Goal: Information Seeking & Learning: Learn about a topic

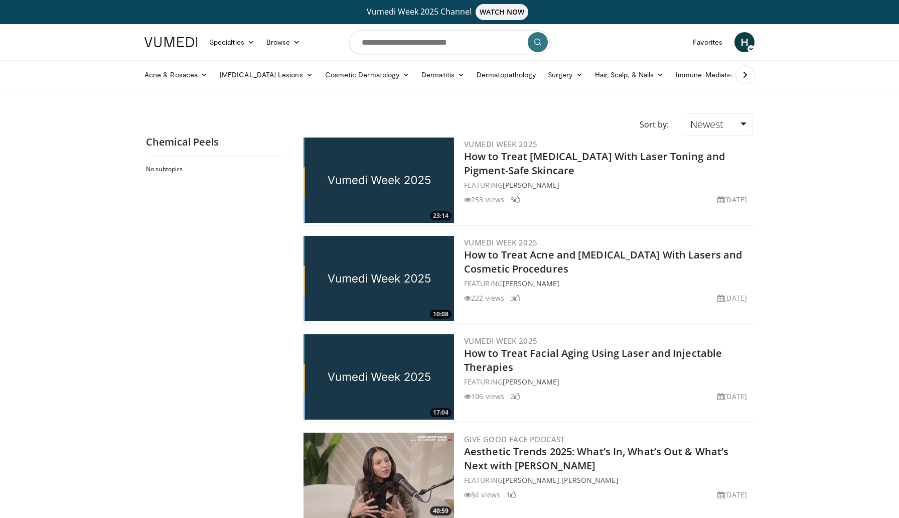
click at [160, 39] on img at bounding box center [170, 42] width 53 height 10
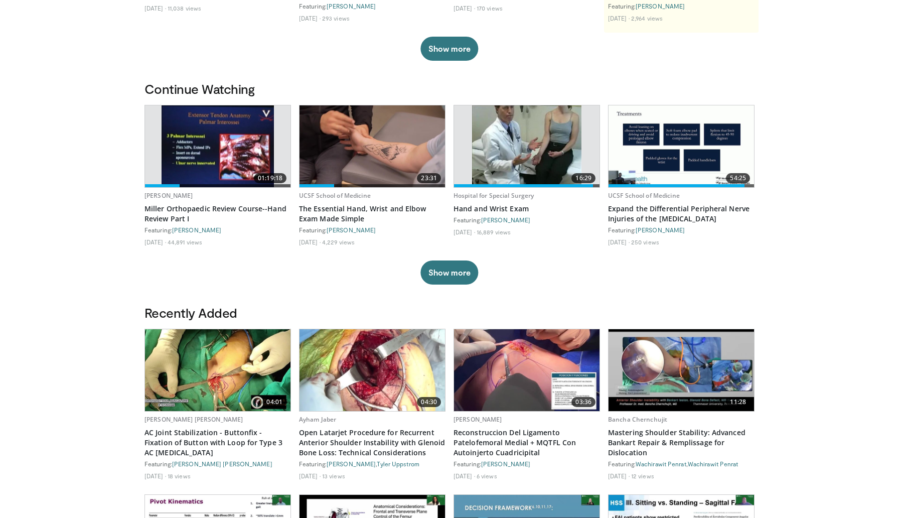
scroll to position [249, 0]
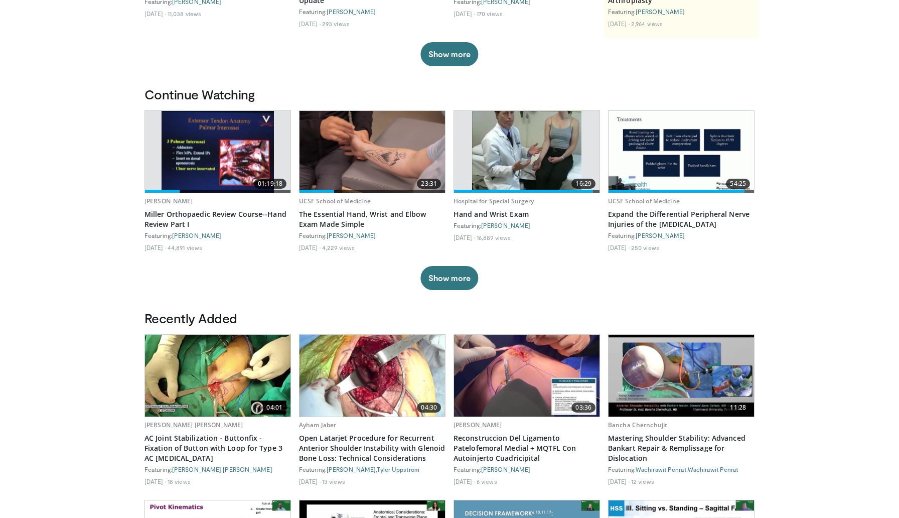
click at [210, 143] on img at bounding box center [217, 152] width 112 height 82
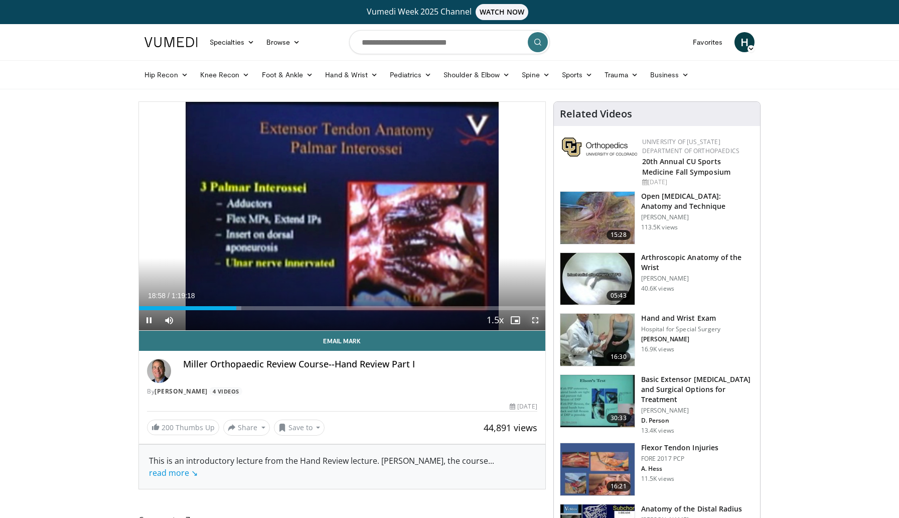
click at [534, 321] on span "Video Player" at bounding box center [535, 320] width 20 height 20
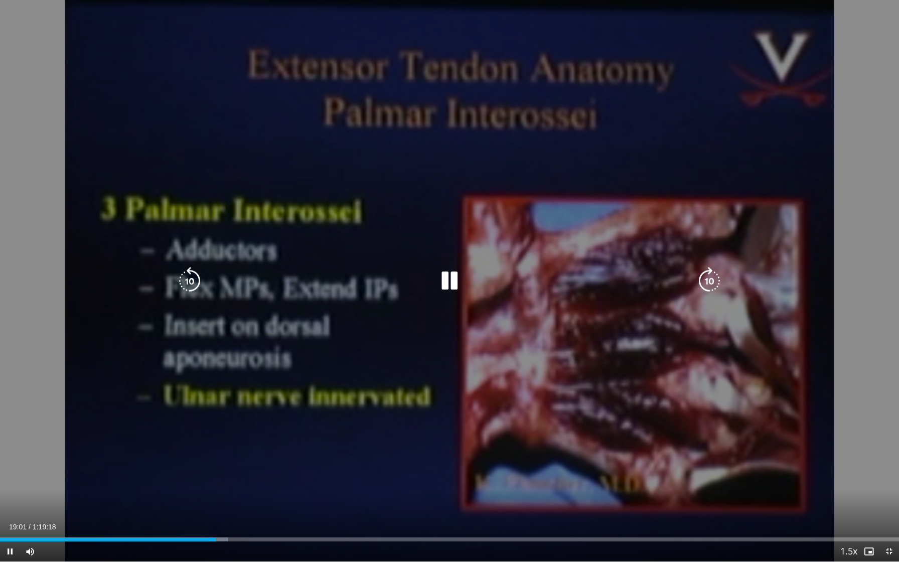
click at [448, 293] on icon "Video Player" at bounding box center [449, 281] width 28 height 28
click at [443, 275] on icon "Video Player" at bounding box center [449, 281] width 28 height 28
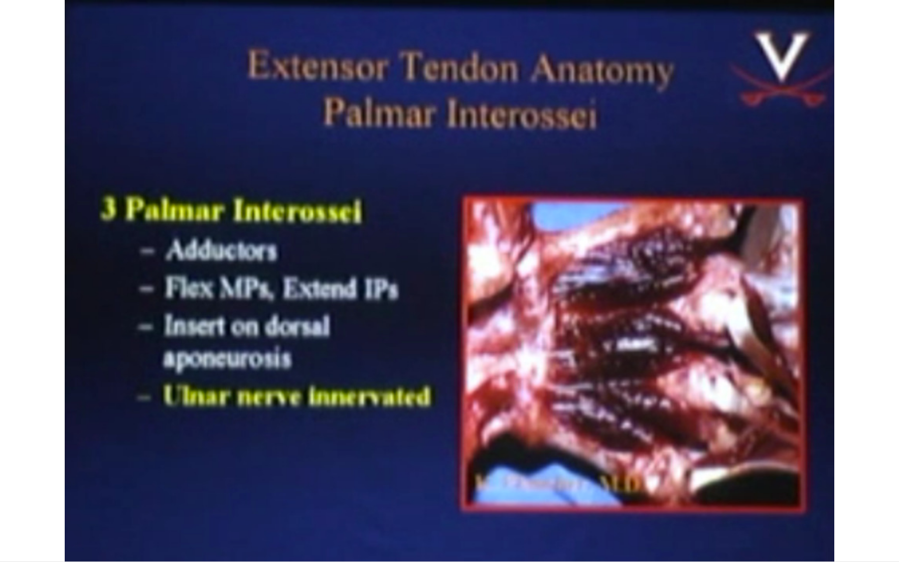
click at [443, 275] on div "10 seconds Tap to unmute" at bounding box center [449, 280] width 899 height 561
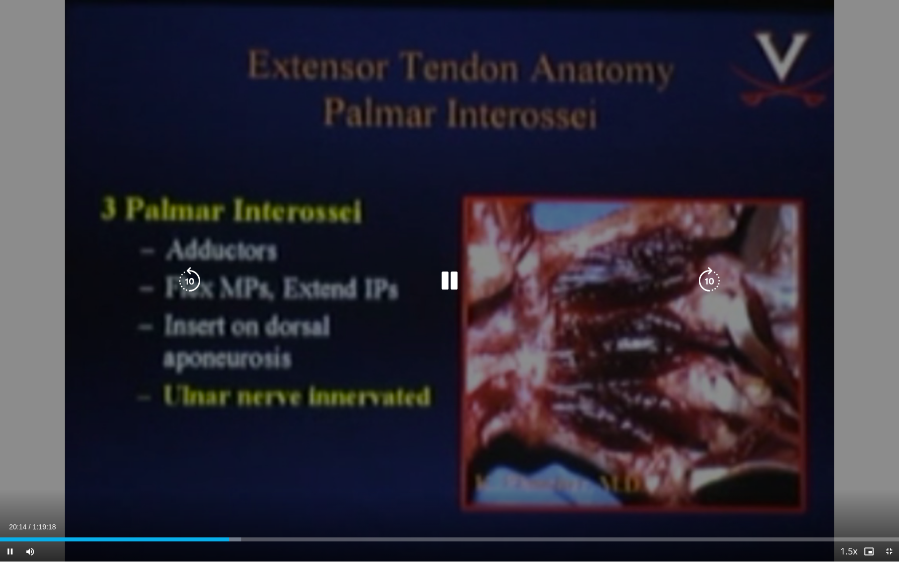
click at [446, 268] on icon "Video Player" at bounding box center [449, 281] width 28 height 28
click at [444, 277] on icon "Video Player" at bounding box center [449, 281] width 28 height 28
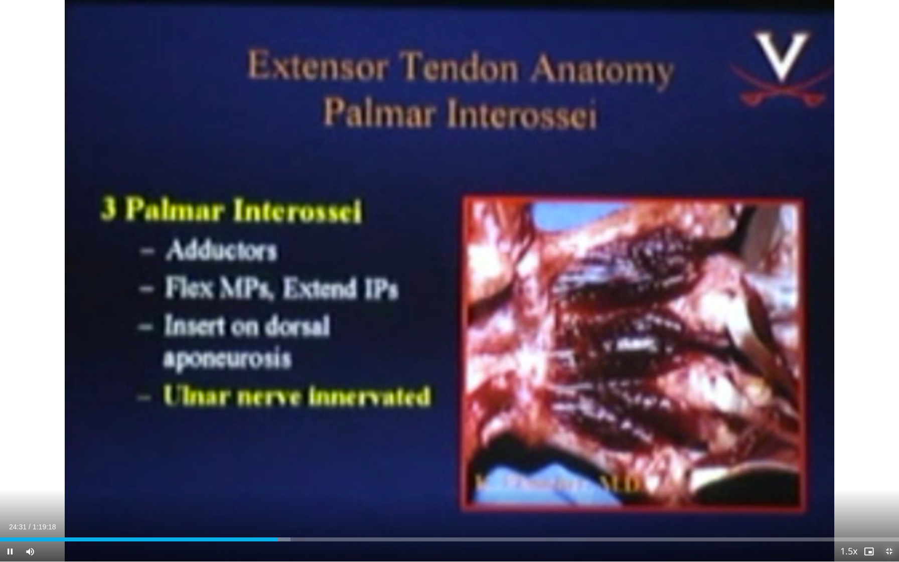
click at [888, 517] on span "Video Player" at bounding box center [889, 551] width 20 height 20
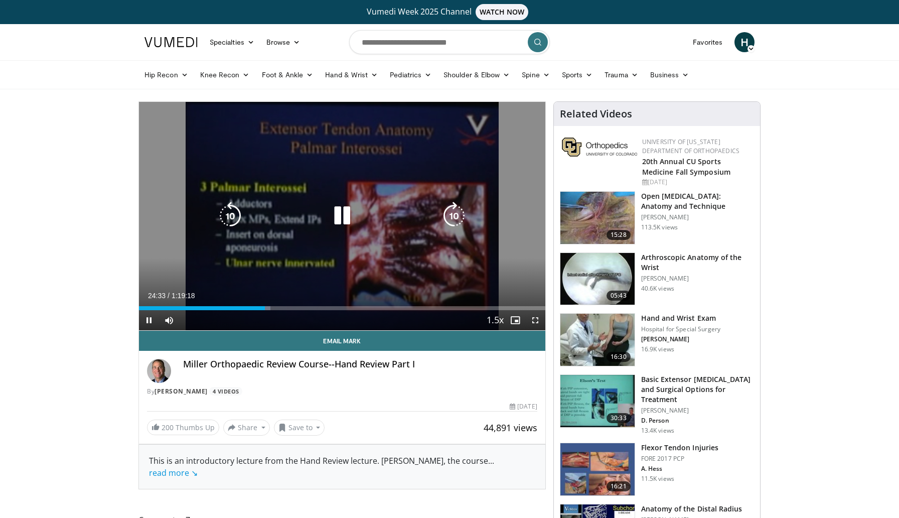
click at [336, 212] on icon "Video Player" at bounding box center [342, 216] width 28 height 28
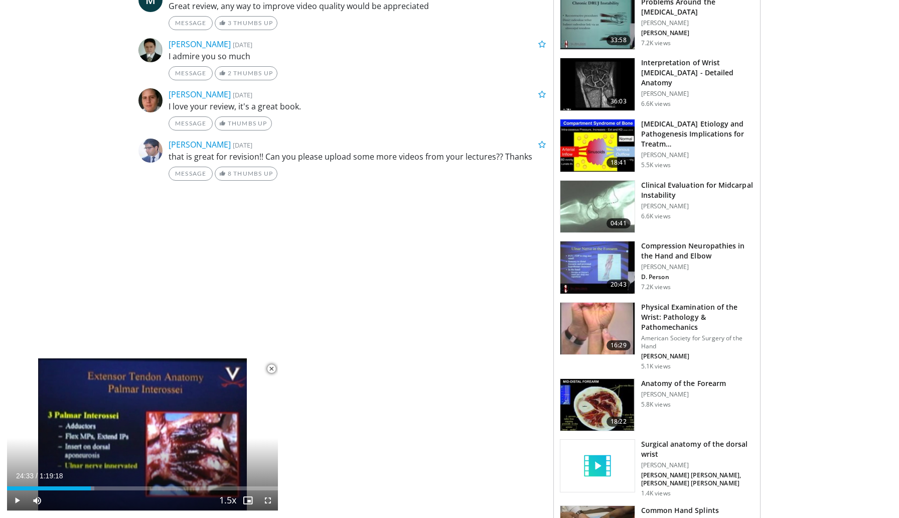
scroll to position [698, 0]
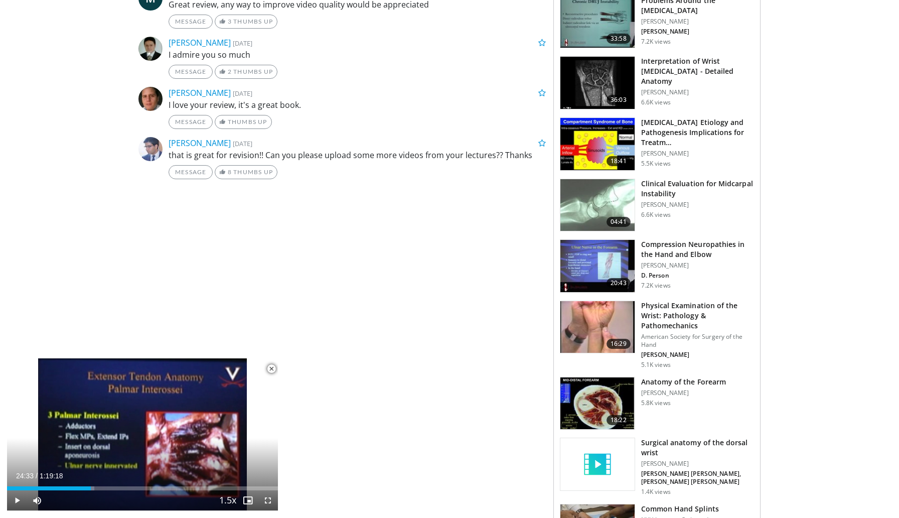
click at [676, 307] on h3 "Physical Examination of the Wrist: Pathology & Pathomechanics" at bounding box center [697, 315] width 113 height 30
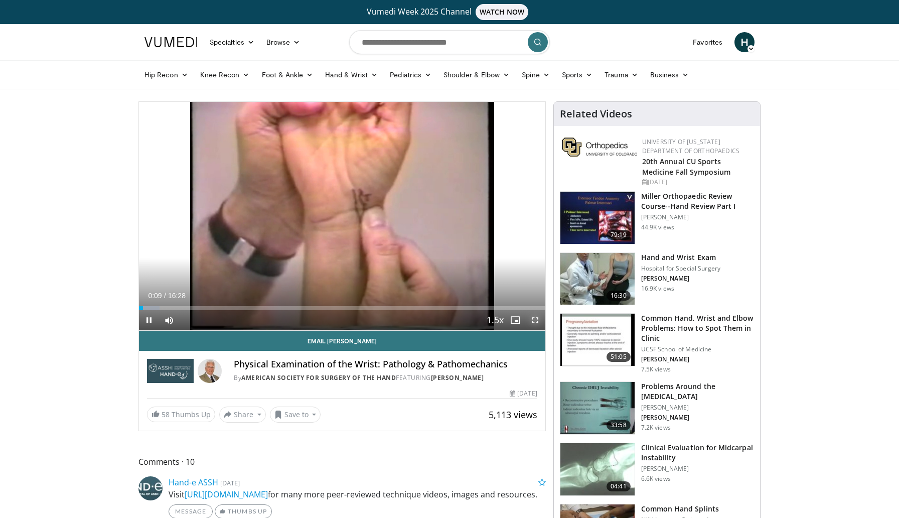
click at [534, 319] on span "Video Player" at bounding box center [535, 320] width 20 height 20
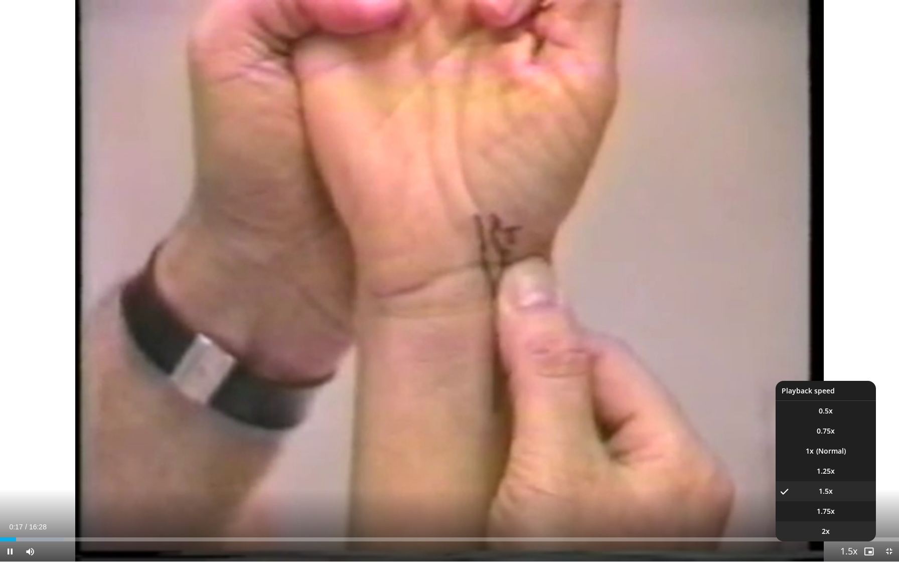
click at [826, 517] on span "2x" at bounding box center [825, 531] width 8 height 10
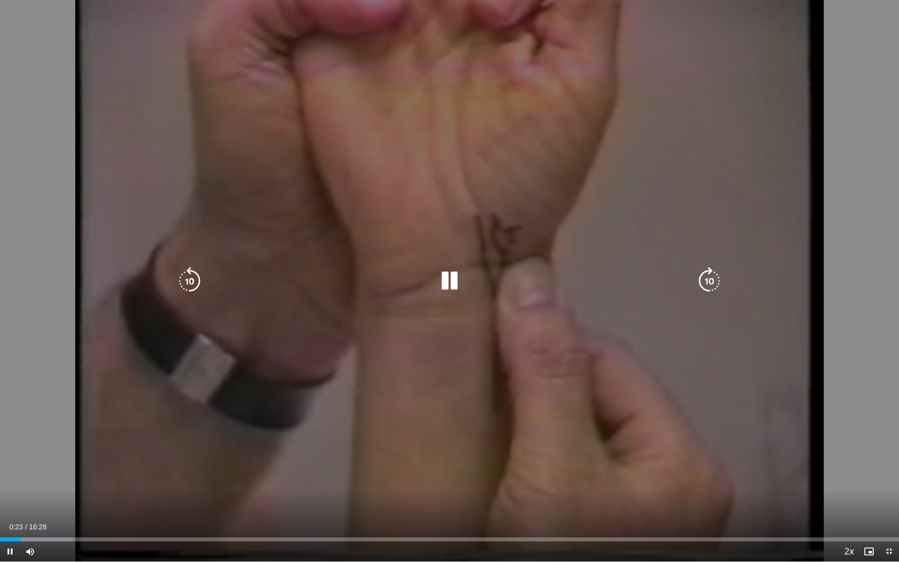
click at [699, 277] on icon "Video Player" at bounding box center [709, 281] width 28 height 28
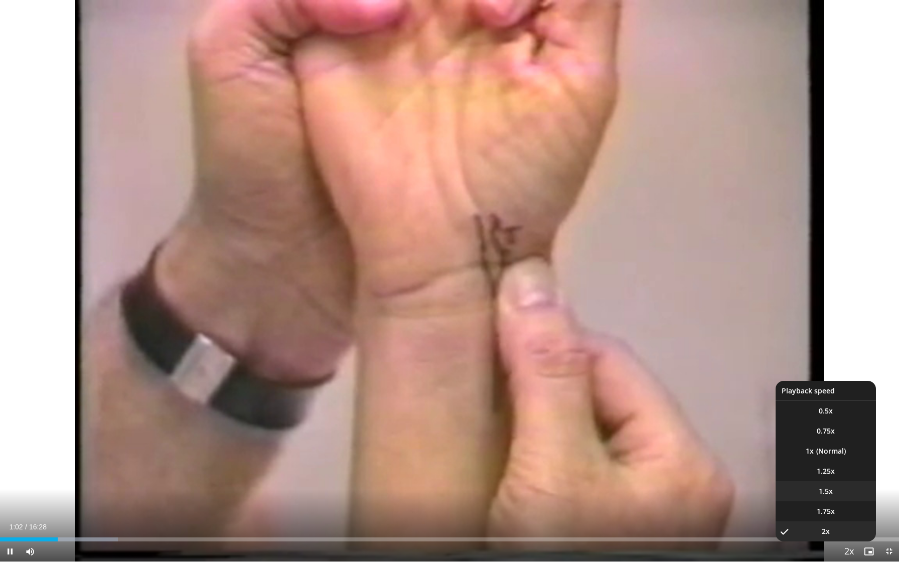
click at [830, 490] on span "1.5x" at bounding box center [825, 491] width 14 height 10
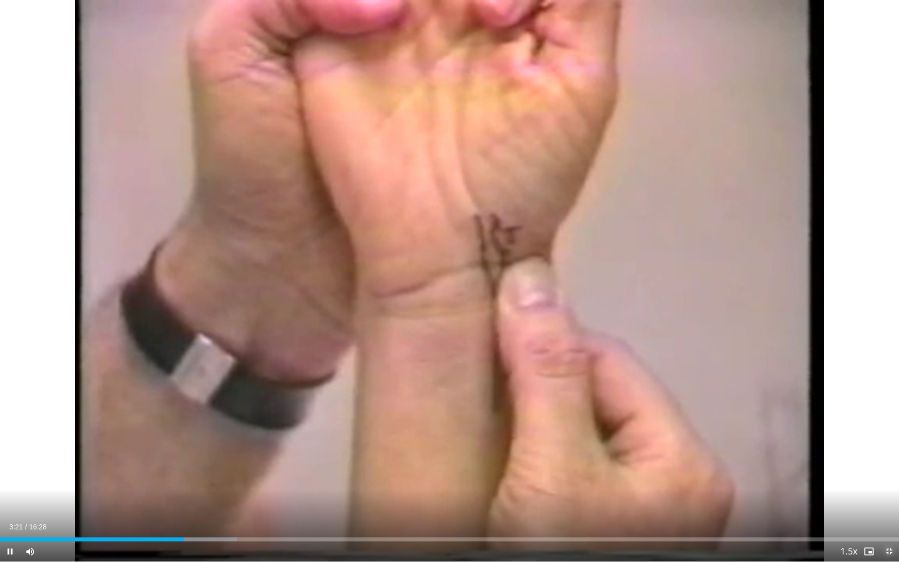
click at [888, 517] on span "Video Player" at bounding box center [889, 551] width 20 height 20
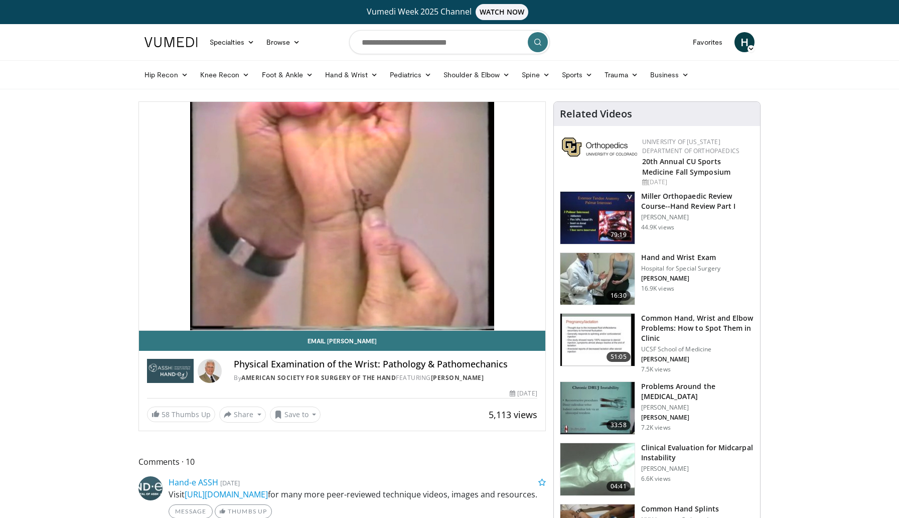
click at [698, 332] on h3 "Common Hand, Wrist and Elbow Problems: How to Spot Them in Clinic" at bounding box center [697, 328] width 113 height 30
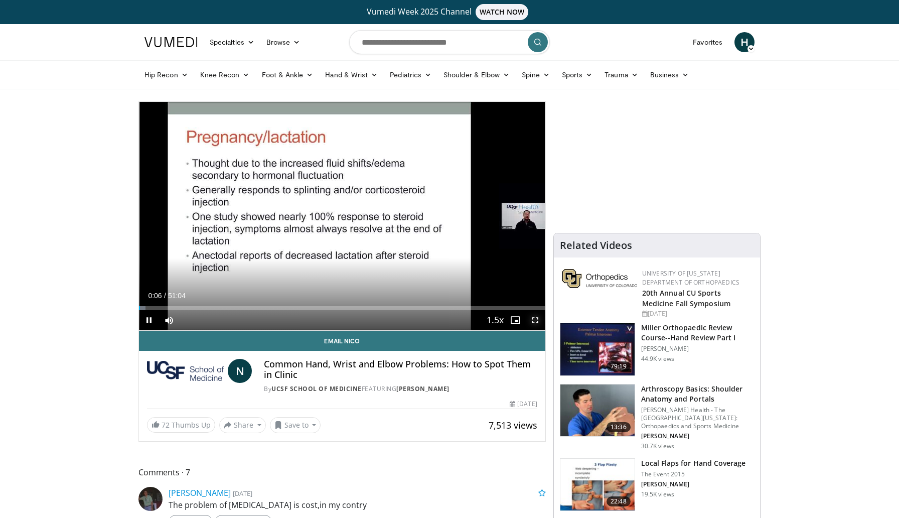
click at [534, 317] on span "Video Player" at bounding box center [535, 320] width 20 height 20
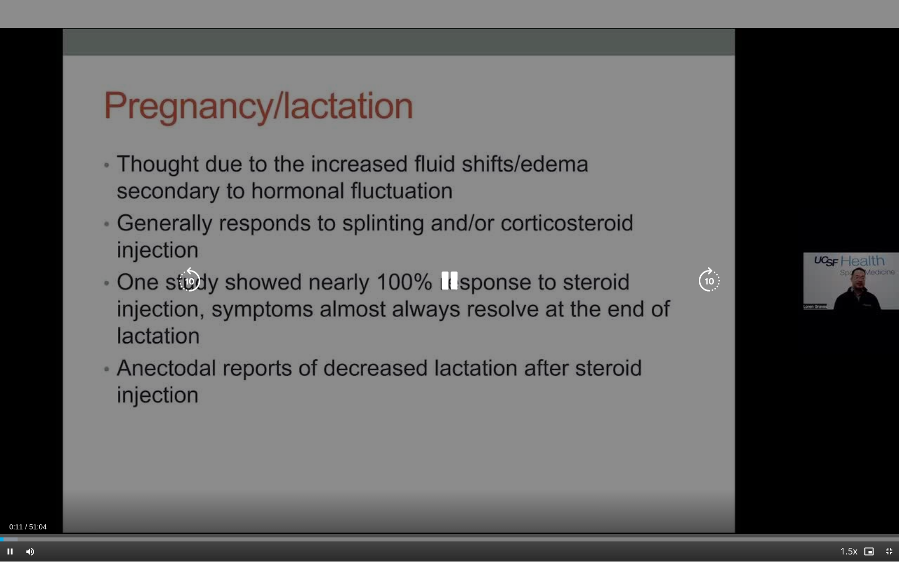
click at [447, 274] on icon "Video Player" at bounding box center [449, 281] width 28 height 28
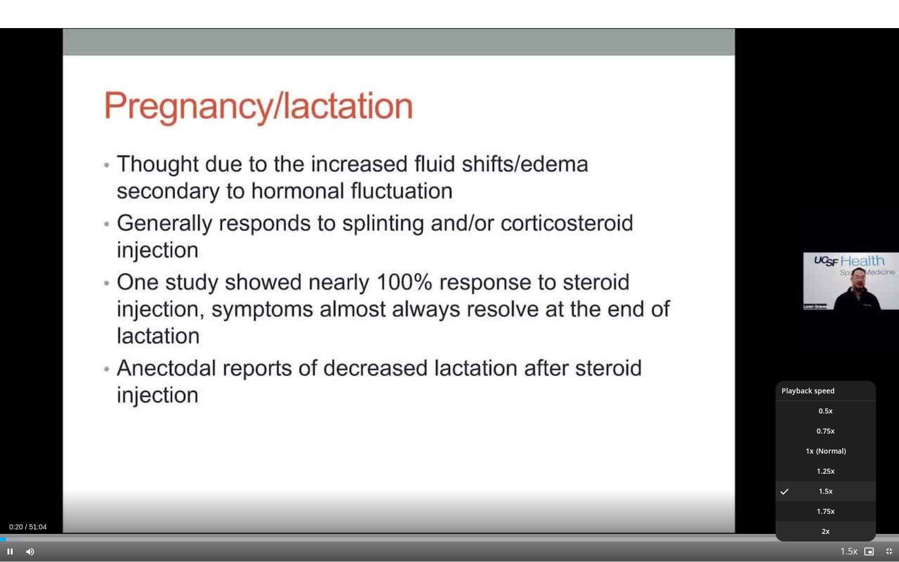
click at [831, 517] on li "2x" at bounding box center [825, 531] width 100 height 20
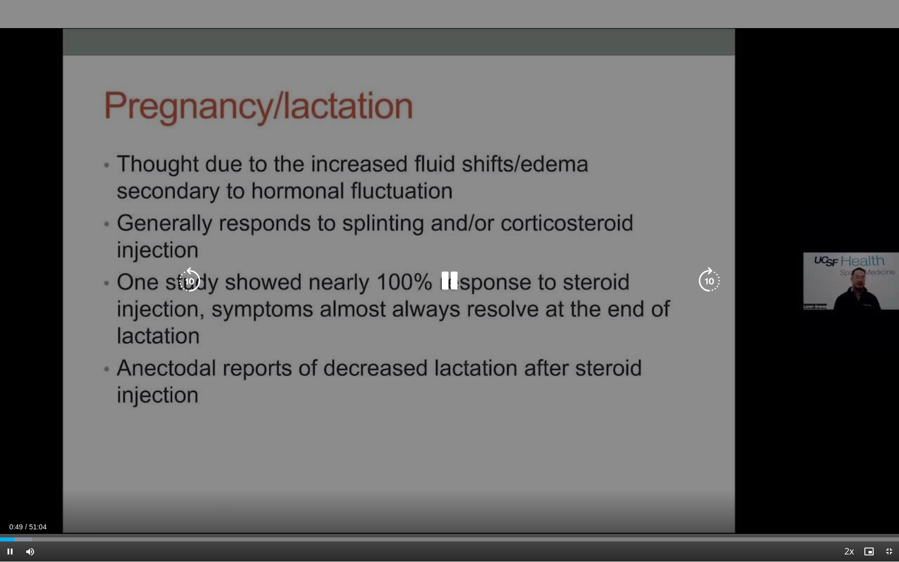
click at [448, 283] on icon "Video Player" at bounding box center [449, 281] width 28 height 28
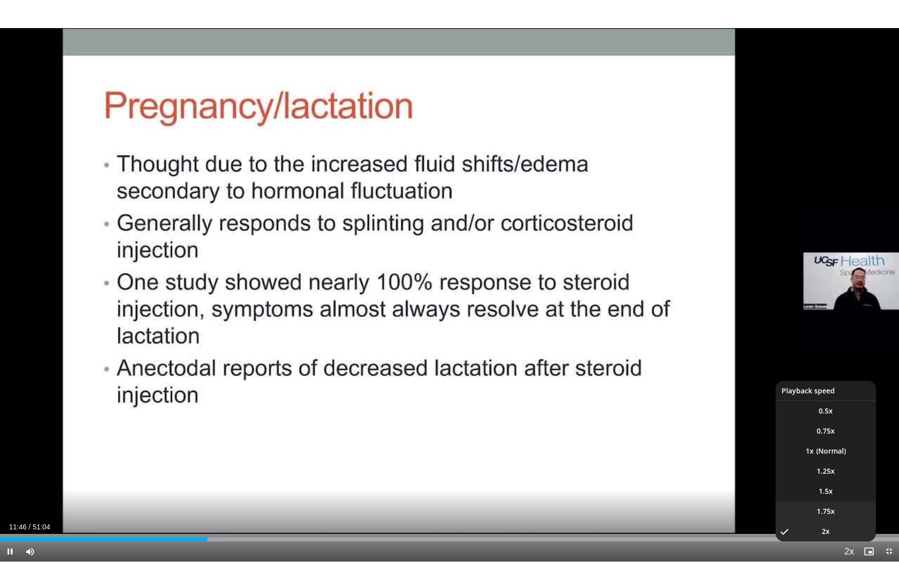
click at [831, 517] on li "1.75x" at bounding box center [825, 511] width 100 height 20
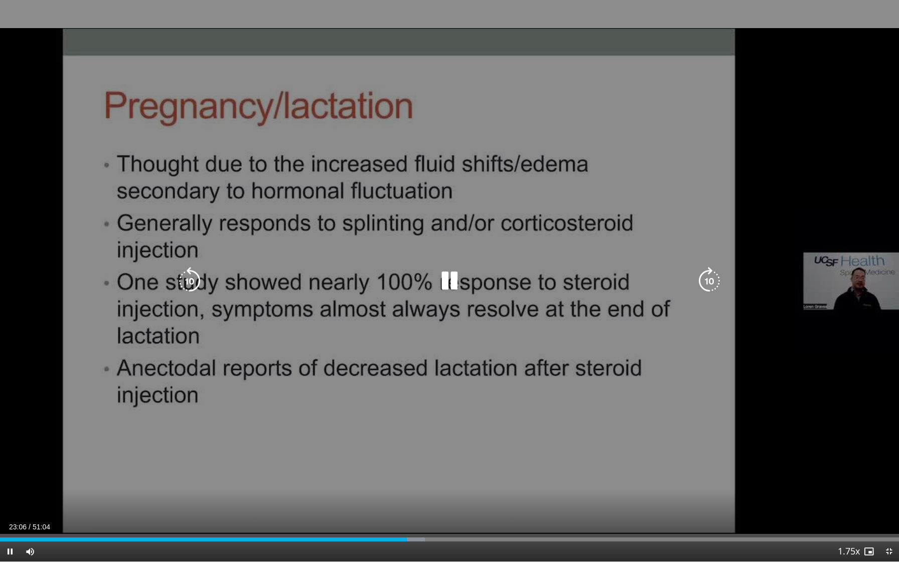
click at [445, 278] on icon "Video Player" at bounding box center [449, 281] width 28 height 28
click at [177, 278] on icon "Video Player" at bounding box center [190, 281] width 28 height 28
click at [177, 287] on icon "Video Player" at bounding box center [190, 281] width 28 height 28
click at [189, 281] on icon "Video Player" at bounding box center [190, 281] width 28 height 28
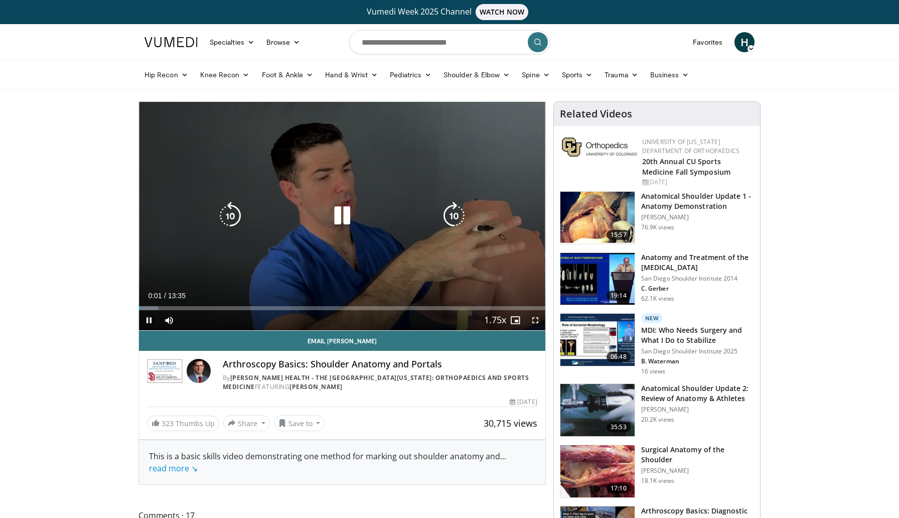
click at [339, 219] on icon "Video Player" at bounding box center [342, 216] width 28 height 28
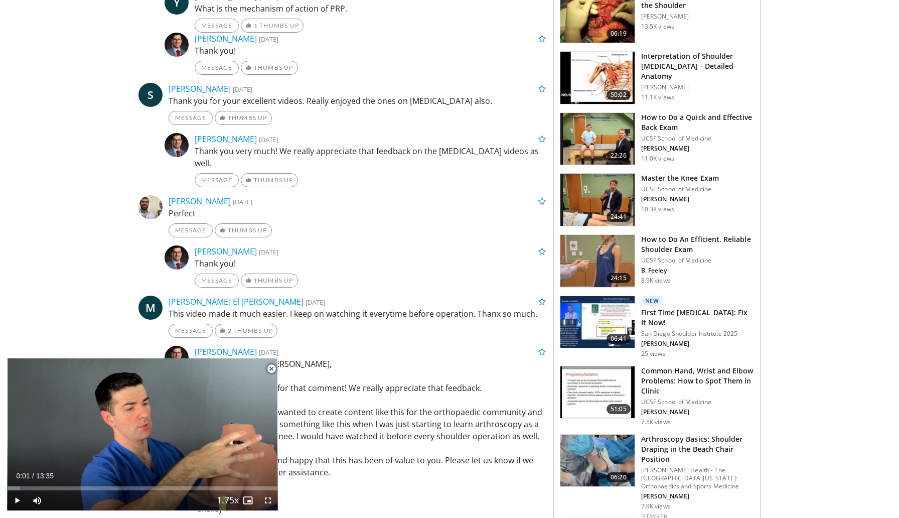
scroll to position [591, 0]
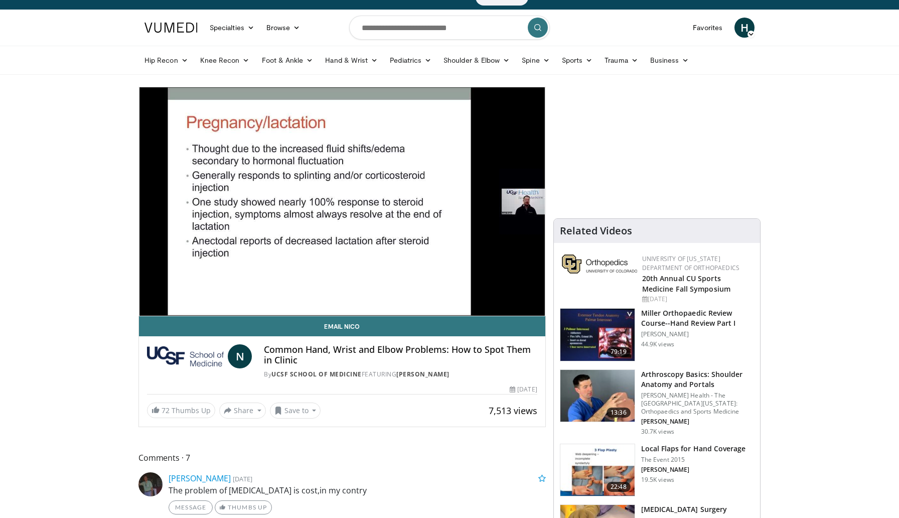
scroll to position [16, 0]
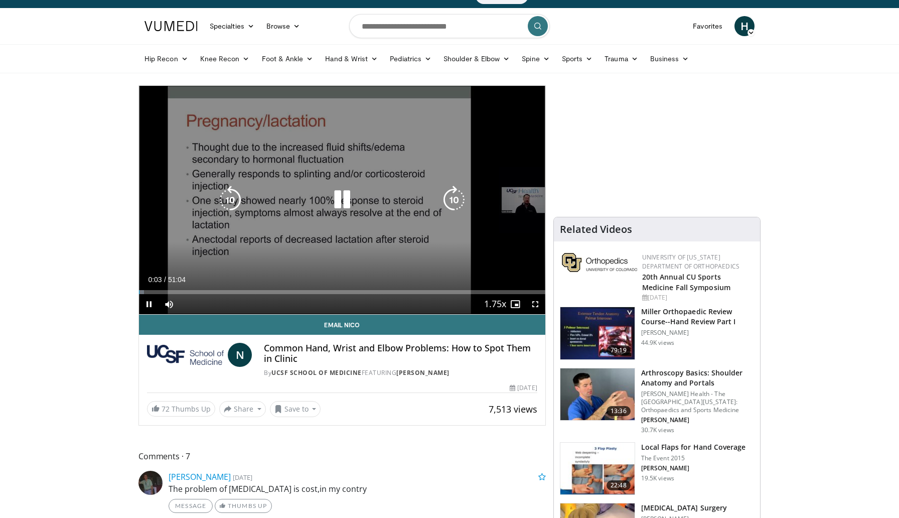
click at [332, 198] on icon "Video Player" at bounding box center [342, 200] width 28 height 28
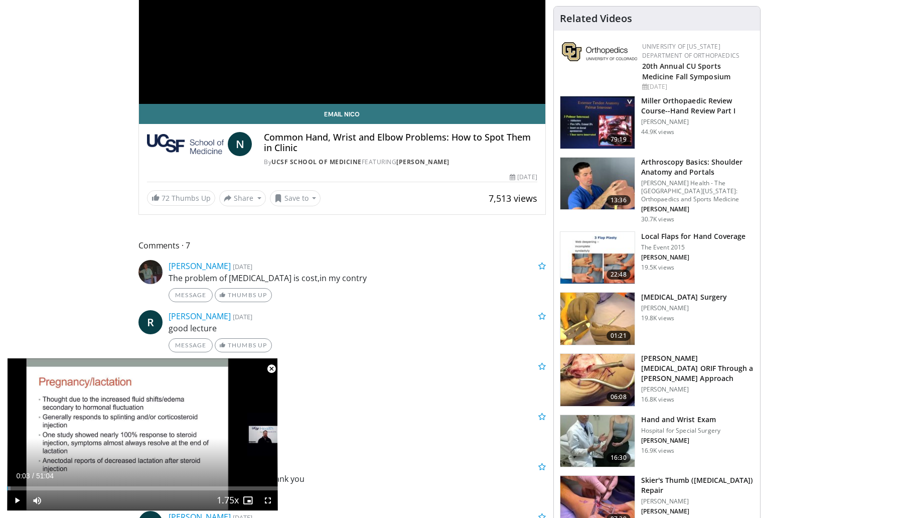
scroll to position [0, 0]
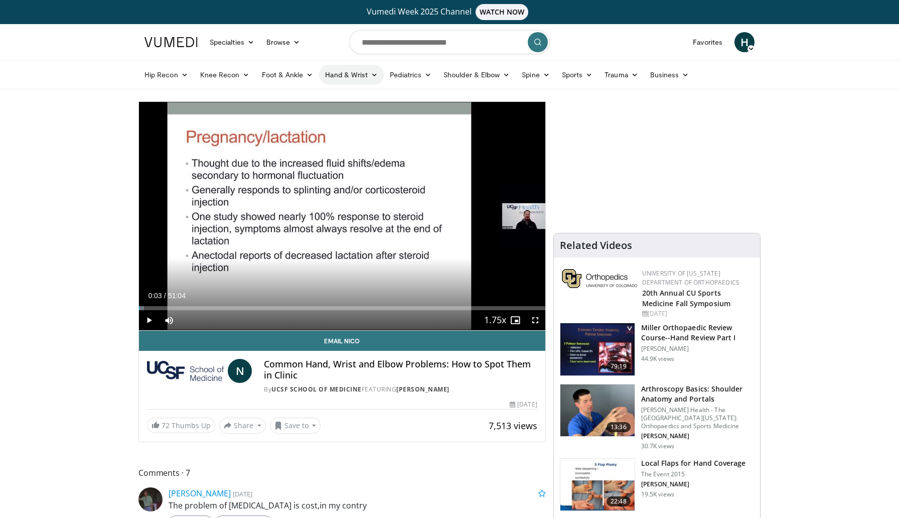
click at [367, 74] on link "Hand & Wrist" at bounding box center [351, 75] width 65 height 20
click at [338, 114] on link "Wrist" at bounding box center [378, 114] width 119 height 16
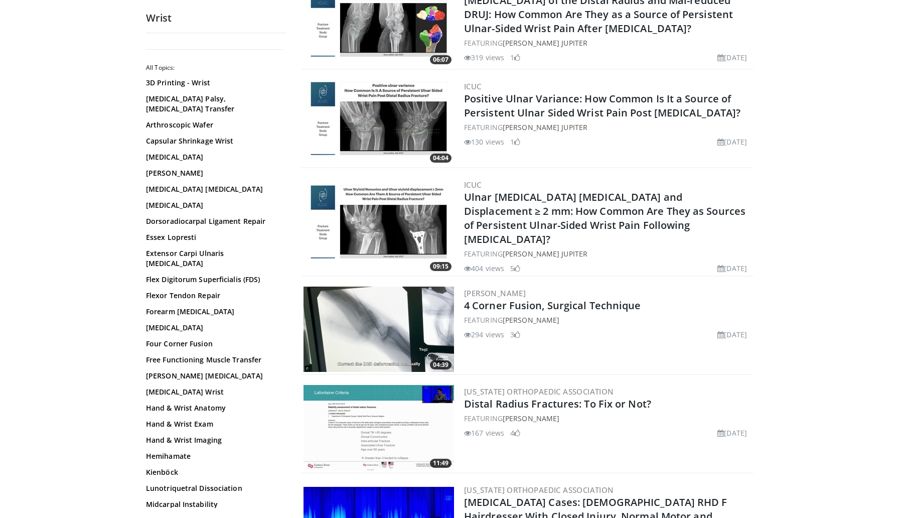
scroll to position [943, 0]
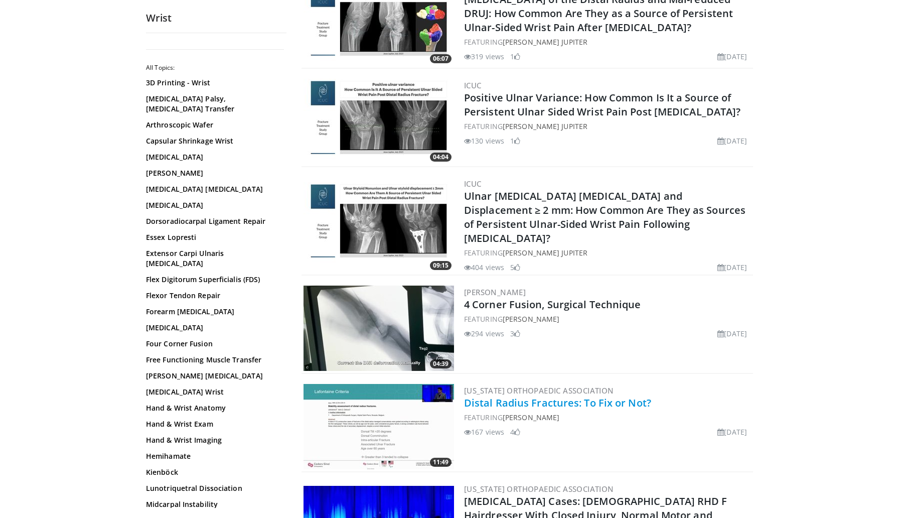
click at [561, 396] on link "Distal Radius Fractures: To Fix or Not?" at bounding box center [557, 403] width 187 height 14
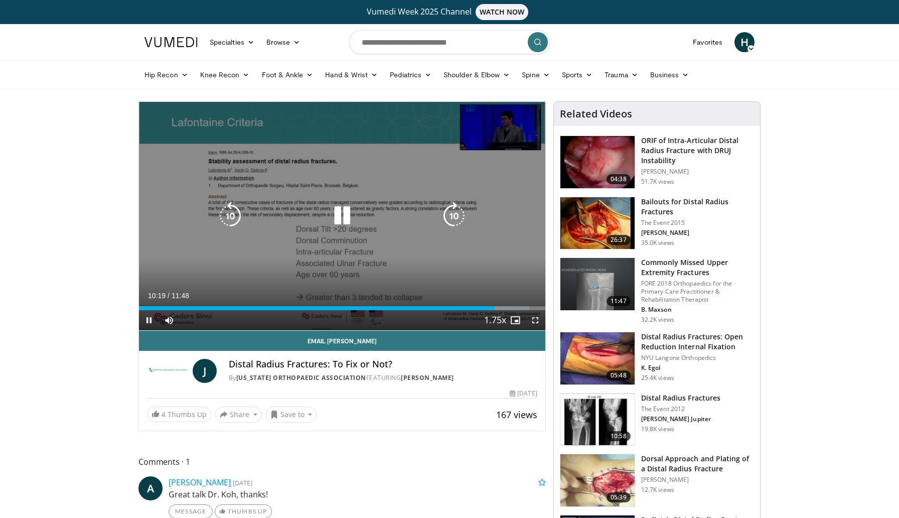
click at [350, 218] on icon "Video Player" at bounding box center [342, 216] width 28 height 28
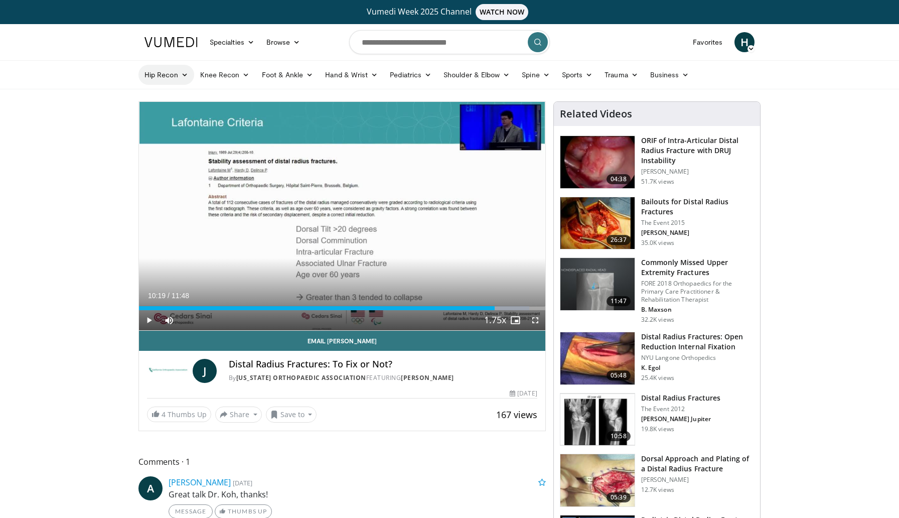
click at [168, 76] on link "Hip Recon" at bounding box center [166, 75] width 56 height 20
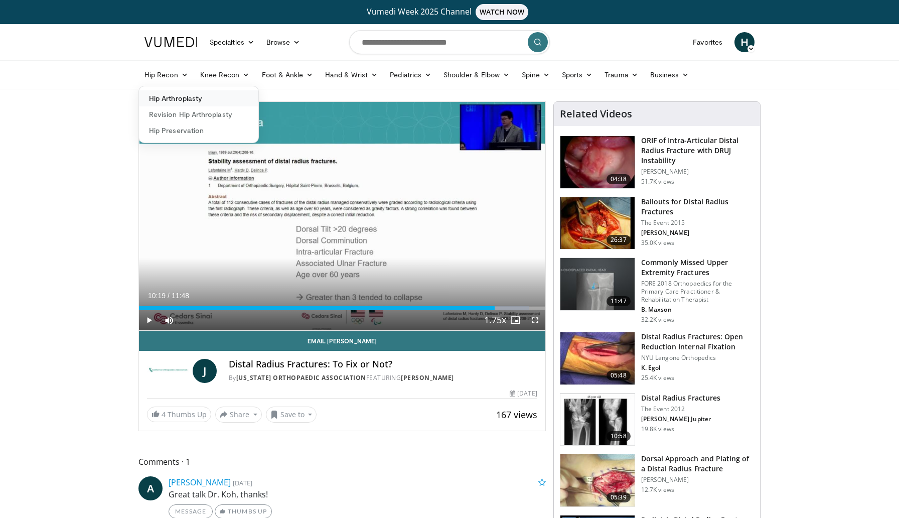
click at [168, 96] on link "Hip Arthroplasty" at bounding box center [198, 98] width 119 height 16
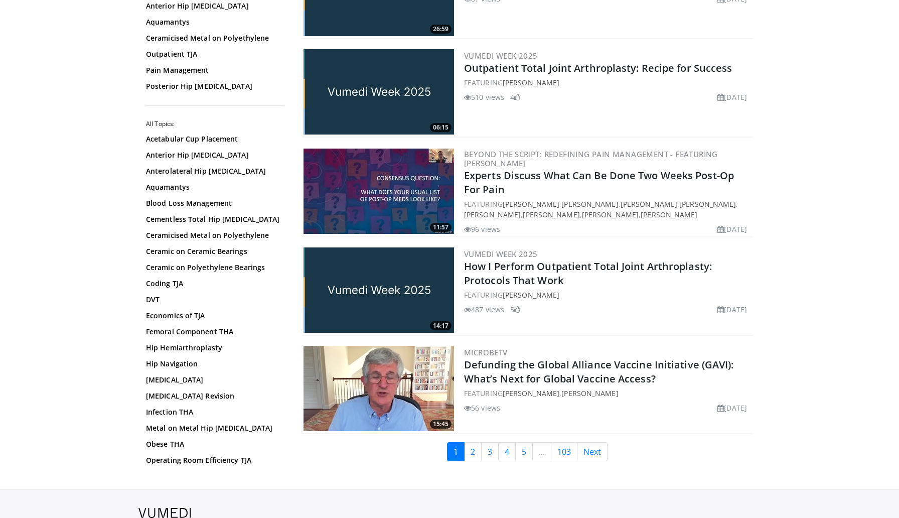
scroll to position [2323, 0]
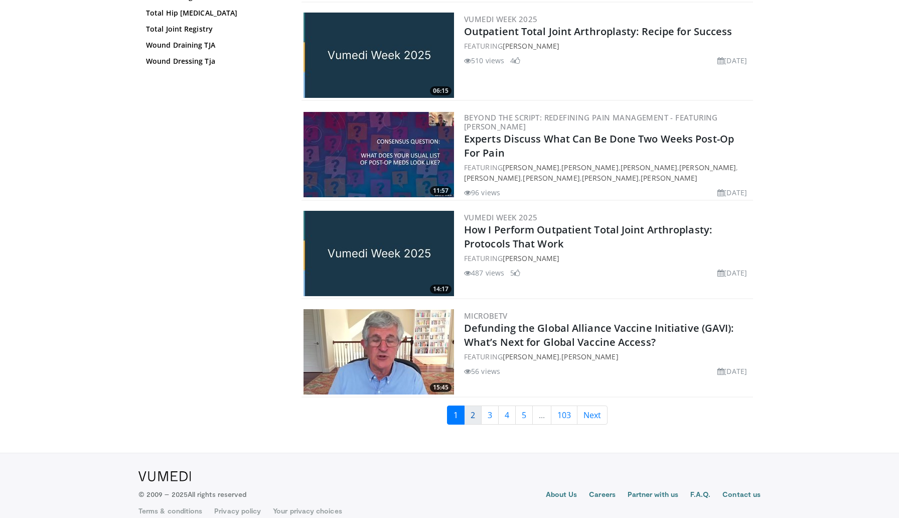
click at [471, 405] on link "2" at bounding box center [473, 414] width 18 height 19
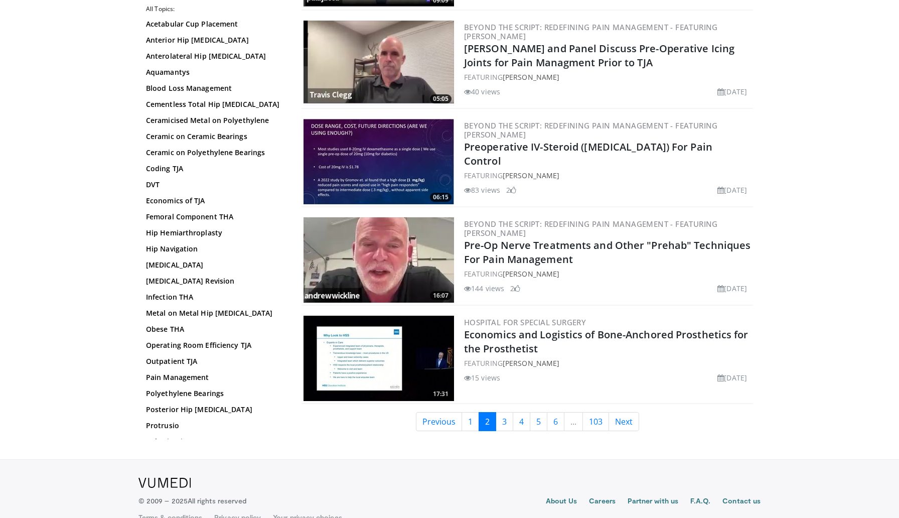
scroll to position [2309, 0]
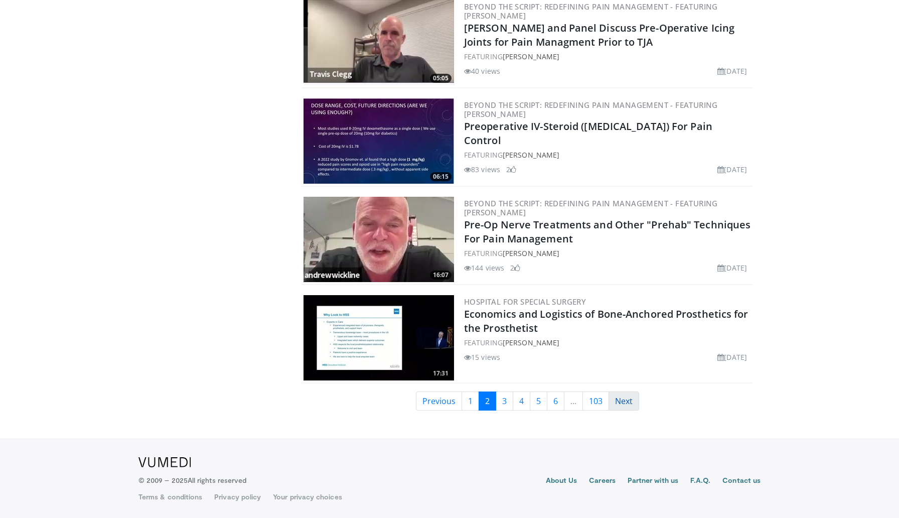
click at [637, 399] on link "Next" at bounding box center [623, 400] width 31 height 19
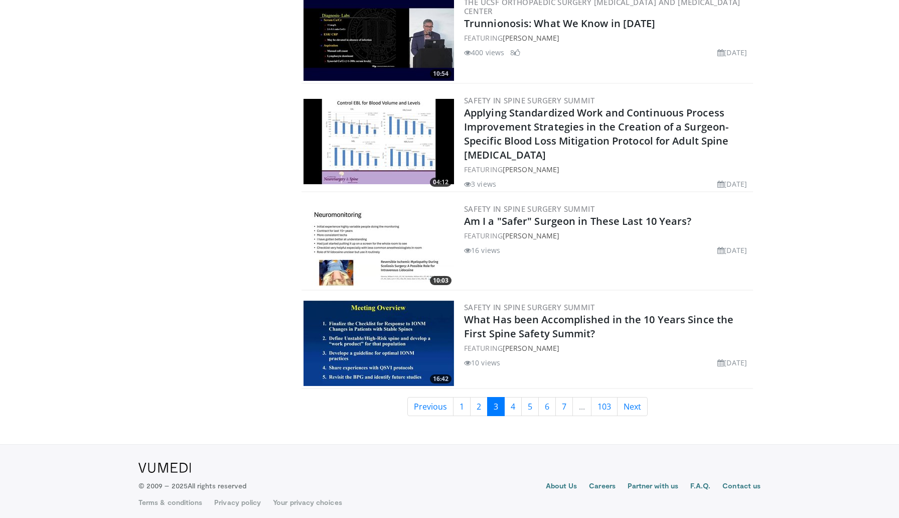
scroll to position [2310, 0]
